Goal: Task Accomplishment & Management: Use online tool/utility

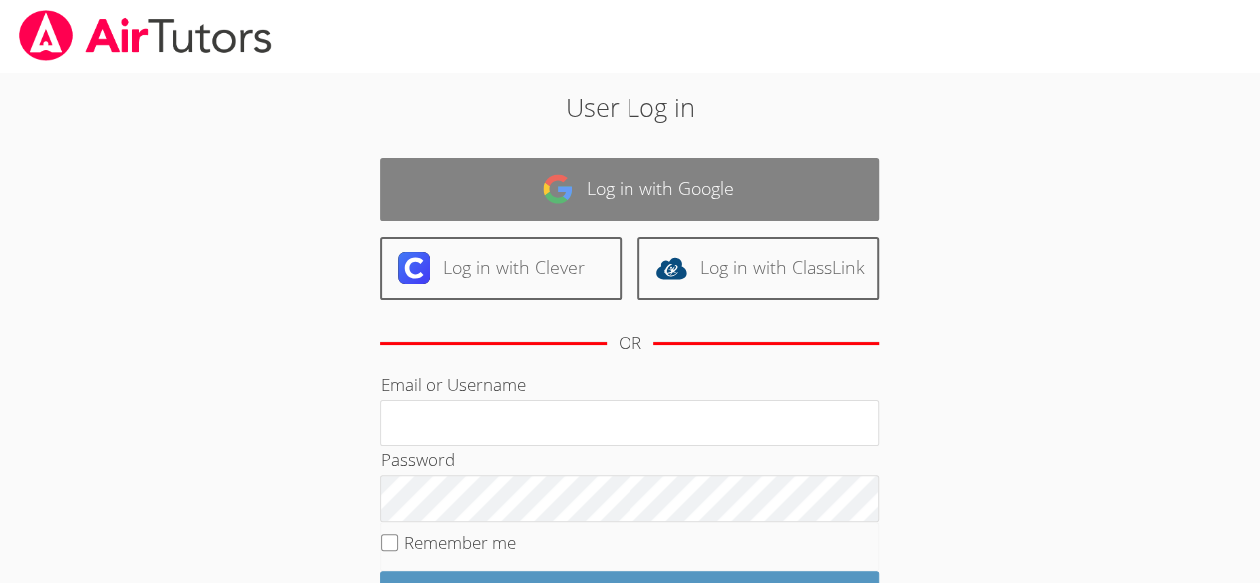
click at [831, 189] on link "Log in with Google" at bounding box center [630, 189] width 498 height 63
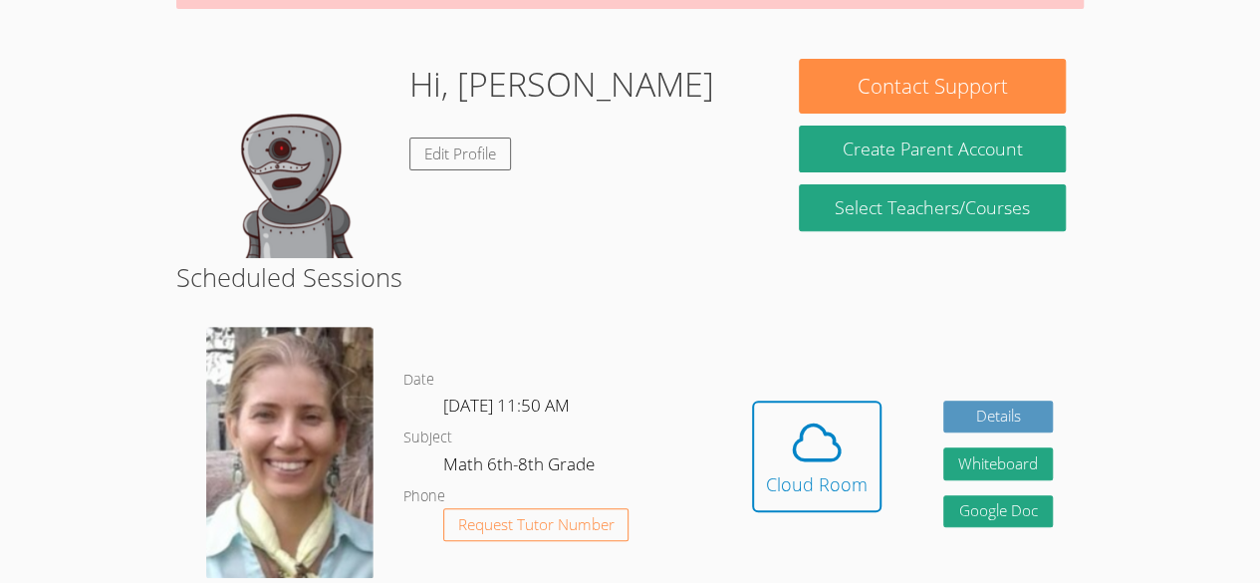
scroll to position [263, 0]
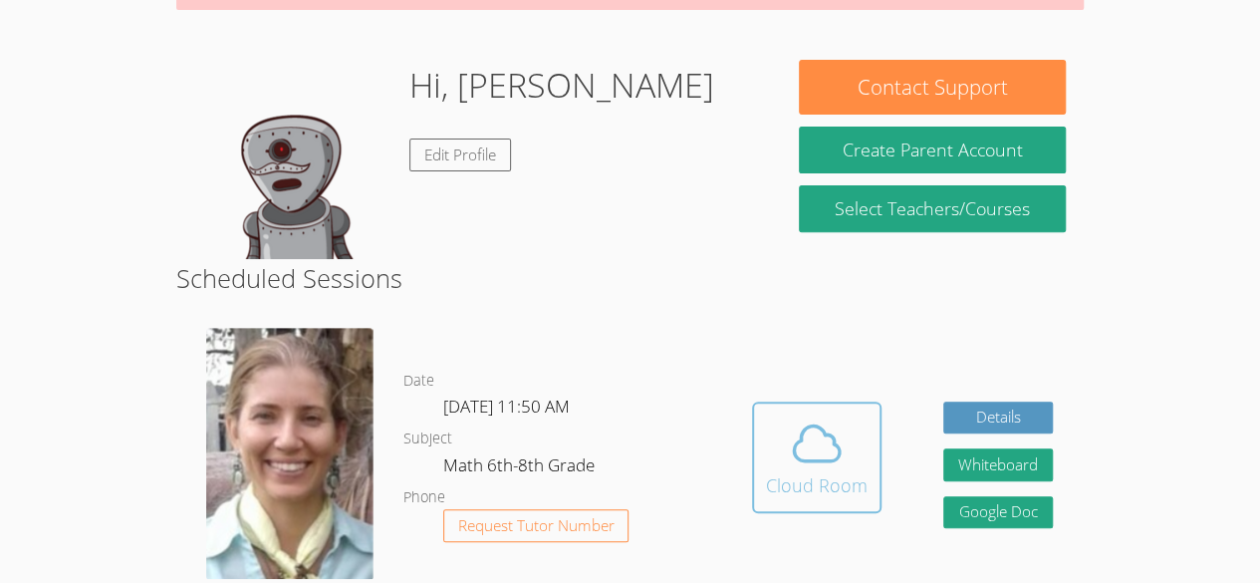
click at [827, 432] on icon at bounding box center [817, 442] width 46 height 35
click at [967, 563] on div "Hidden Cloud Room Details Whiteboard Hidden Google Doc" at bounding box center [902, 472] width 363 height 318
click at [815, 447] on icon at bounding box center [817, 443] width 56 height 56
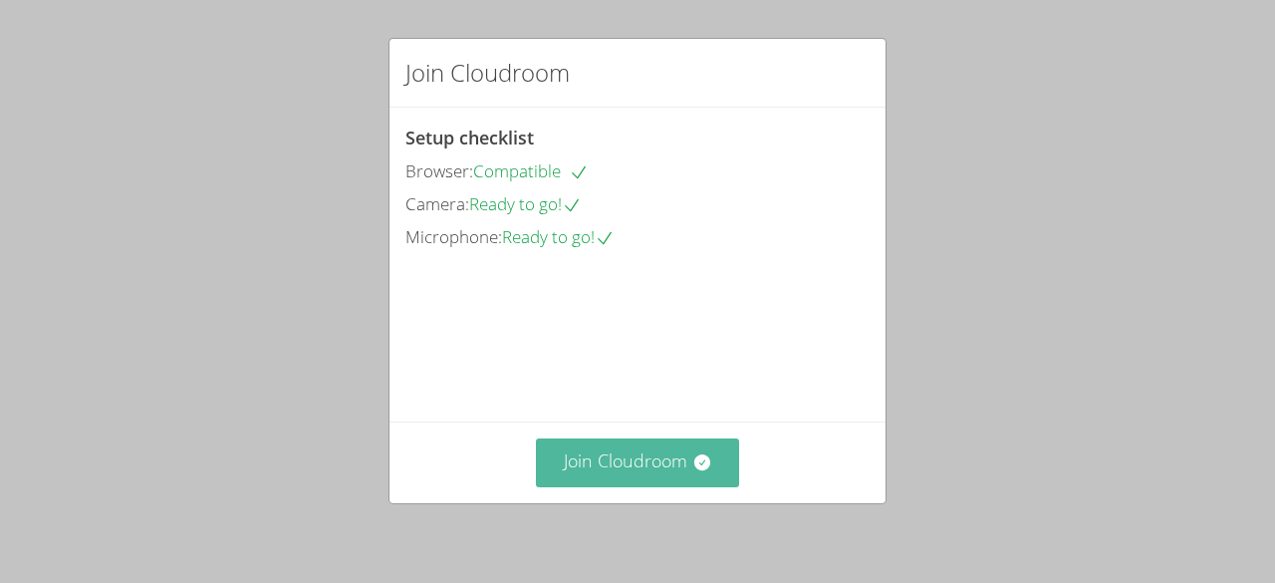
click at [662, 482] on button "Join Cloudroom" at bounding box center [638, 462] width 204 height 49
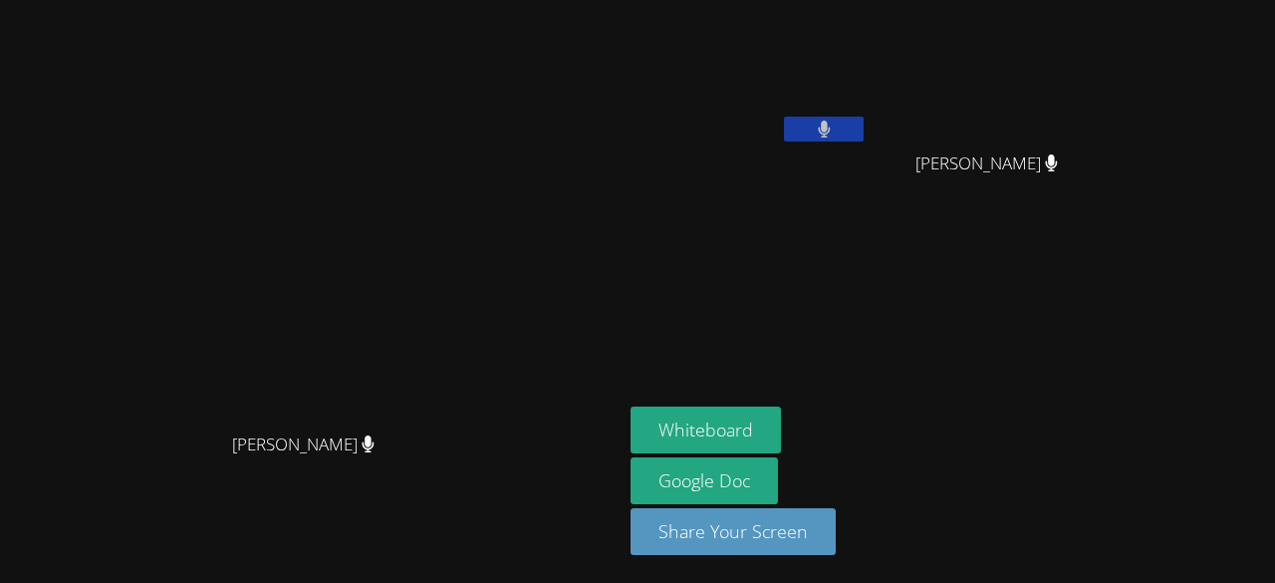
click at [797, 371] on aside "[PERSON_NAME] [PERSON_NAME] [PERSON_NAME] [PERSON_NAME] Whiteboard Google Doc S…" at bounding box center [872, 291] width 498 height 583
click at [784, 127] on button at bounding box center [824, 129] width 80 height 25
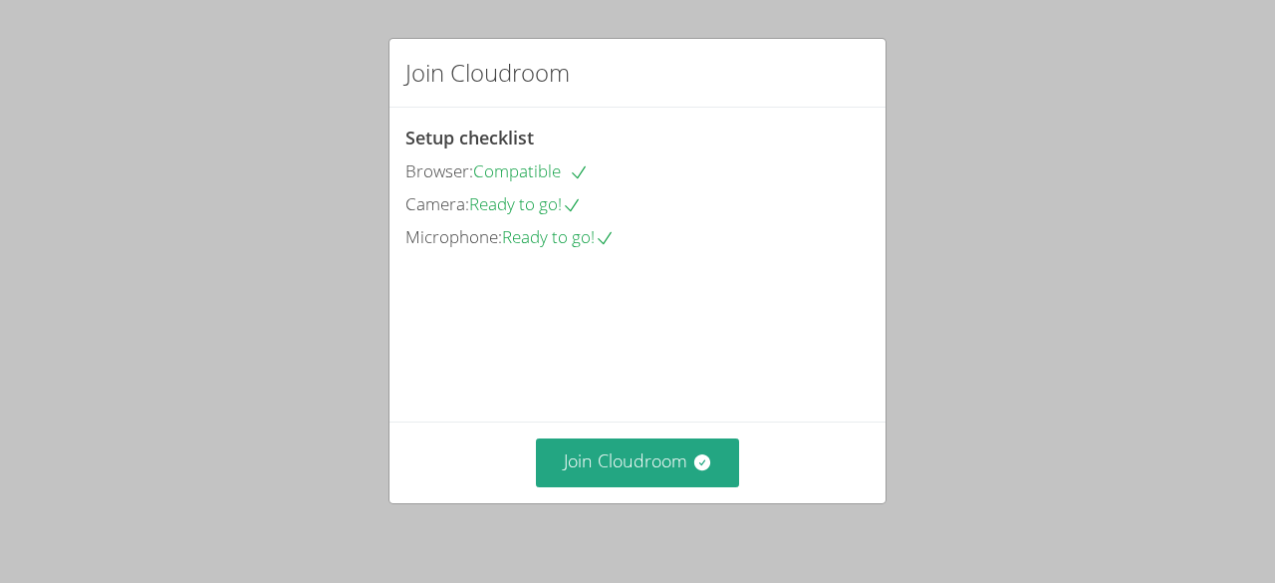
click at [897, 370] on div "Join Cloudroom Setup checklist Browser: Compatible Camera: Ready to go! Microph…" at bounding box center [637, 291] width 1275 height 583
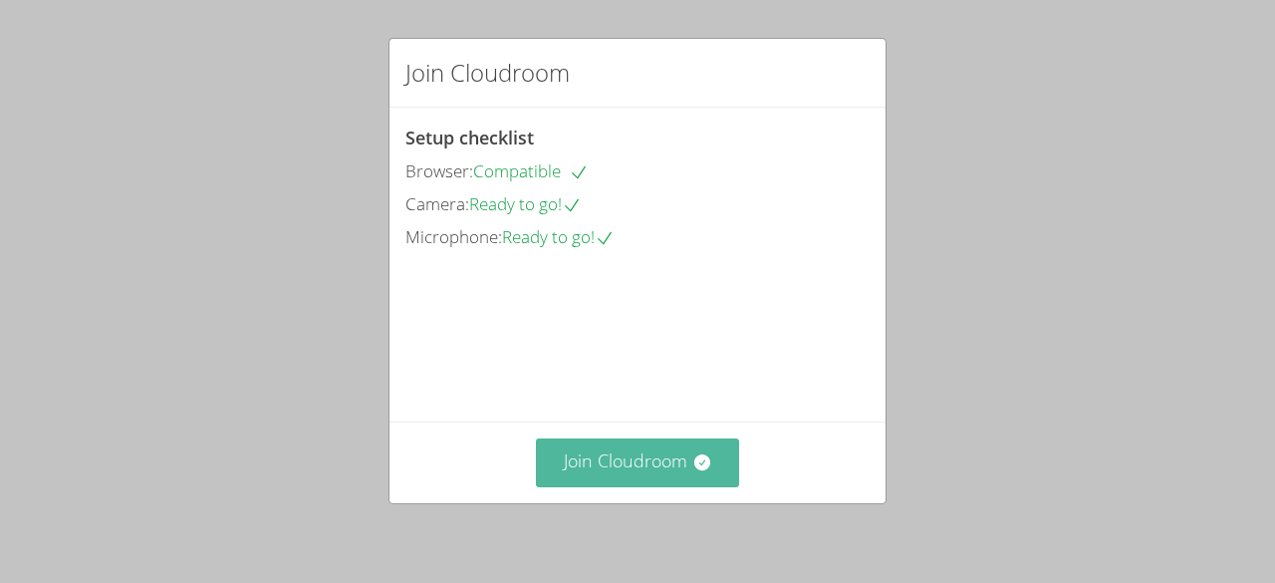
click at [682, 461] on button "Join Cloudroom" at bounding box center [638, 462] width 204 height 49
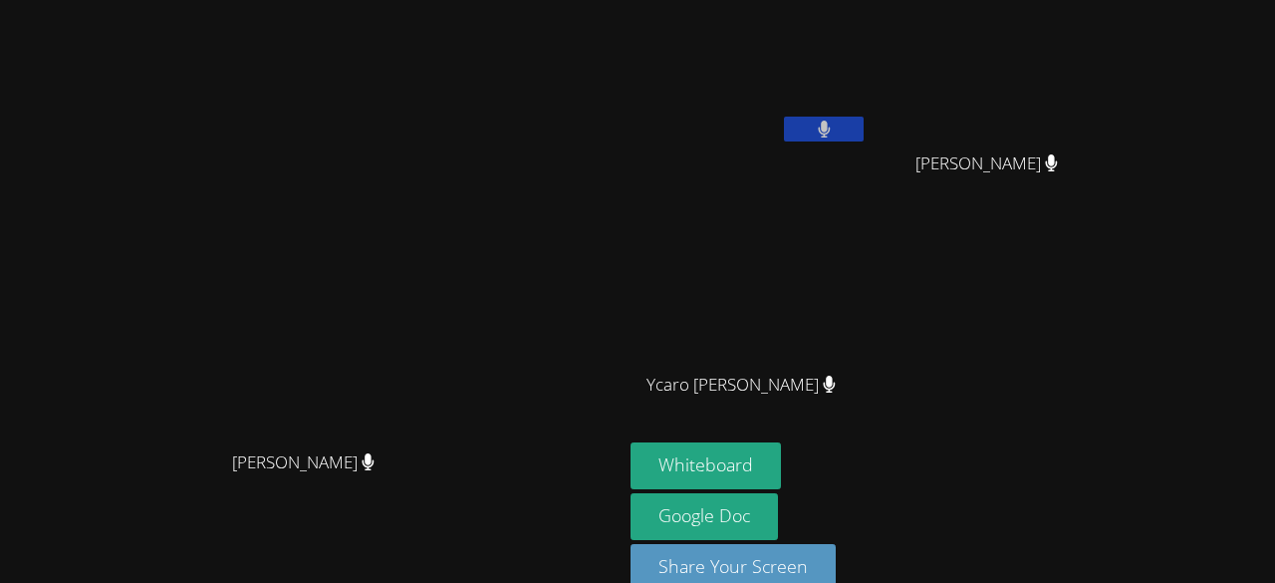
click at [864, 137] on button at bounding box center [824, 129] width 80 height 25
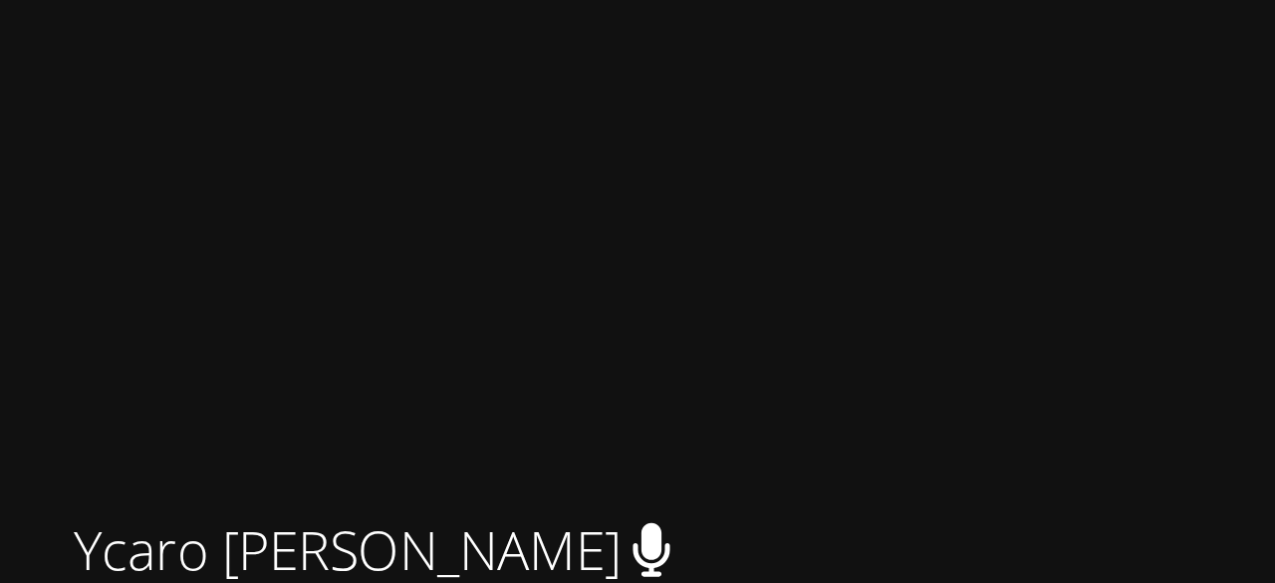
scroll to position [8, 0]
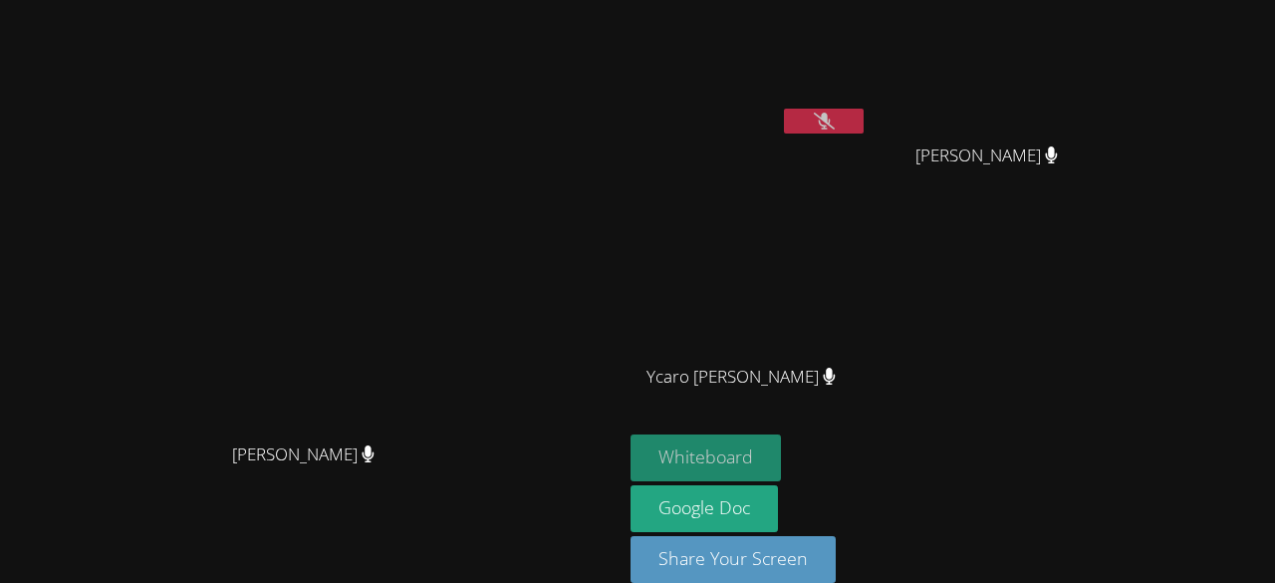
click at [781, 460] on button "Whiteboard" at bounding box center [706, 457] width 150 height 47
click at [835, 113] on icon at bounding box center [824, 121] width 21 height 17
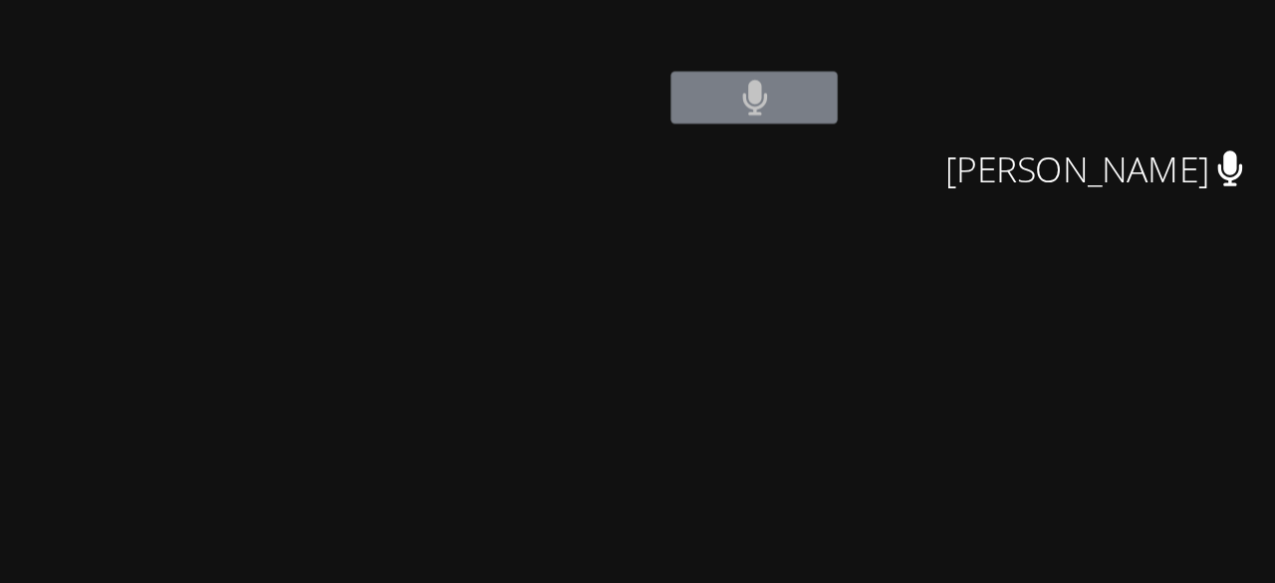
scroll to position [0, 0]
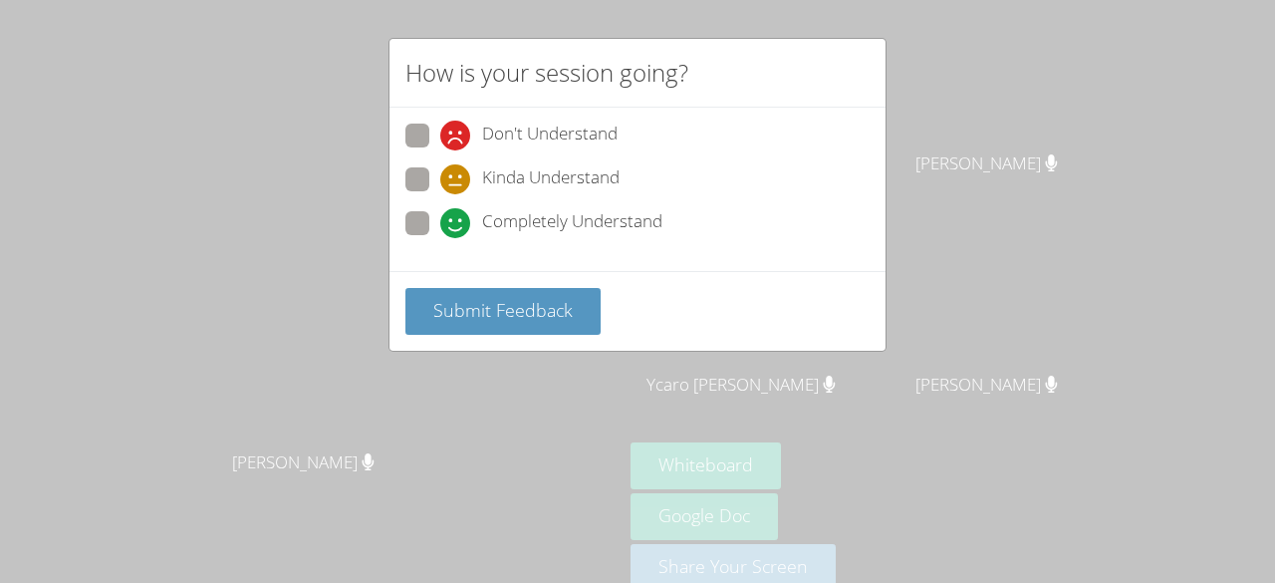
click at [433, 222] on label "Completely Understand" at bounding box center [534, 224] width 257 height 27
click at [440, 222] on input "Completely Understand" at bounding box center [448, 219] width 17 height 17
radio input "true"
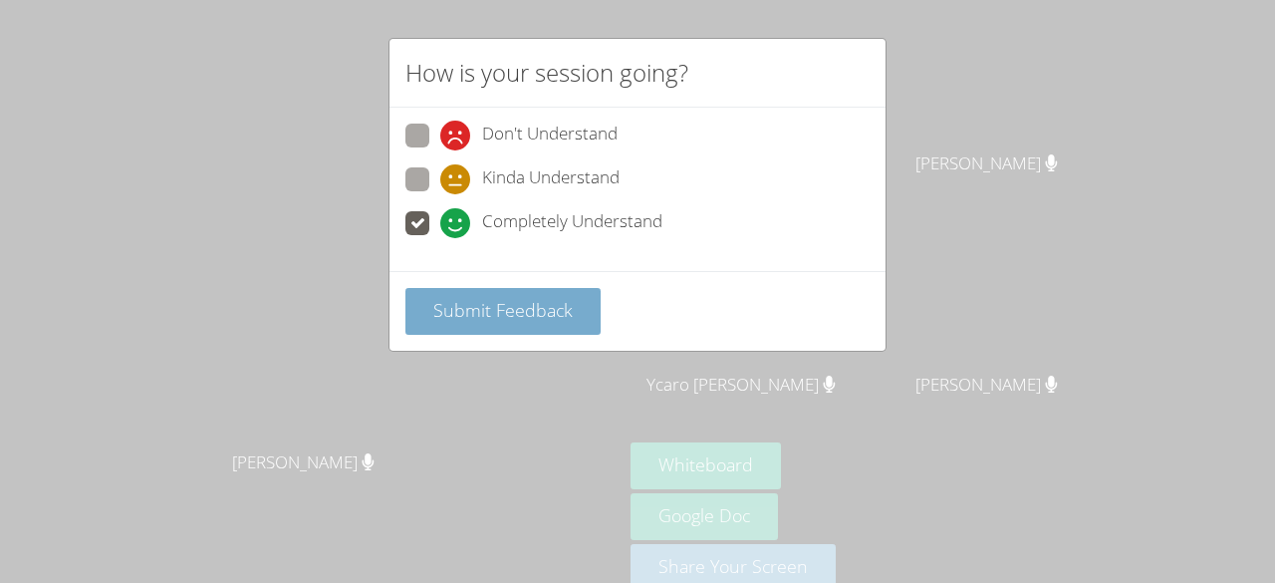
click at [522, 298] on span "Submit Feedback" at bounding box center [502, 310] width 139 height 24
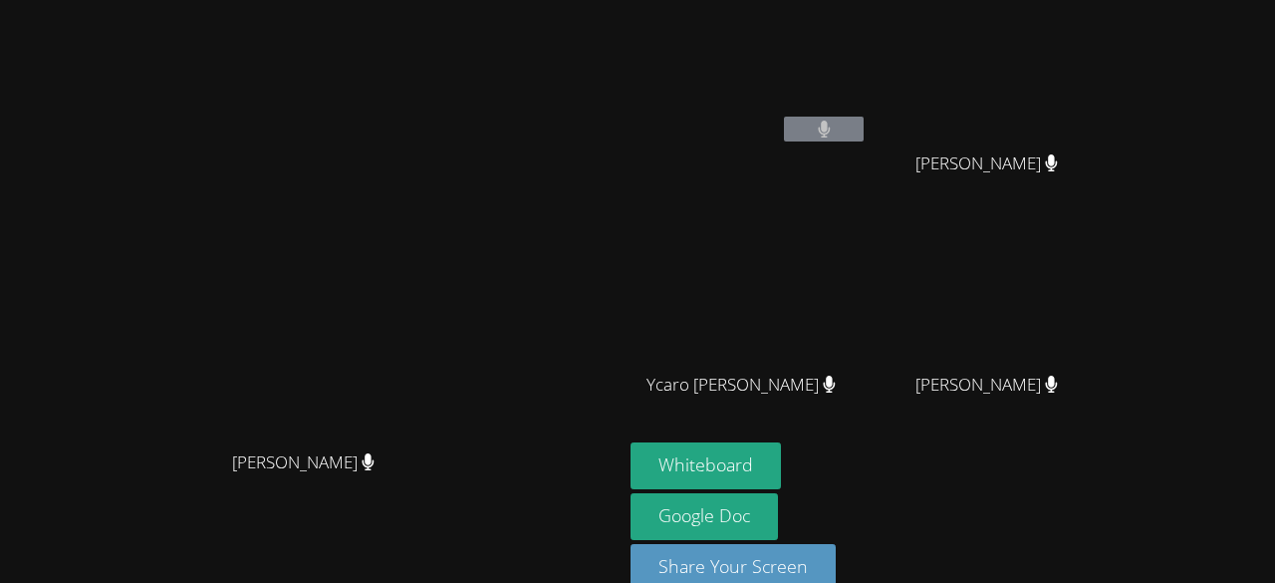
click at [295, 345] on video at bounding box center [311, 270] width 299 height 342
drag, startPoint x: 295, startPoint y: 345, endPoint x: 871, endPoint y: 393, distance: 577.9
click at [836, 393] on span "Ycaro Eduardo Maricato Vieira" at bounding box center [741, 385] width 189 height 29
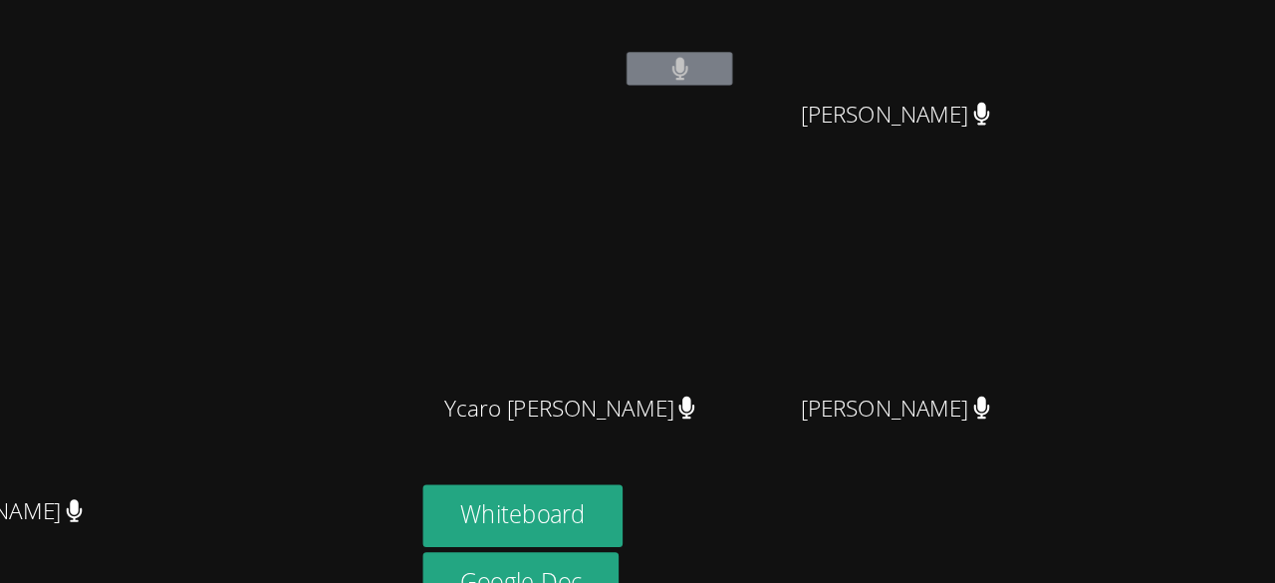
scroll to position [16, 0]
